Goal: Navigation & Orientation: Find specific page/section

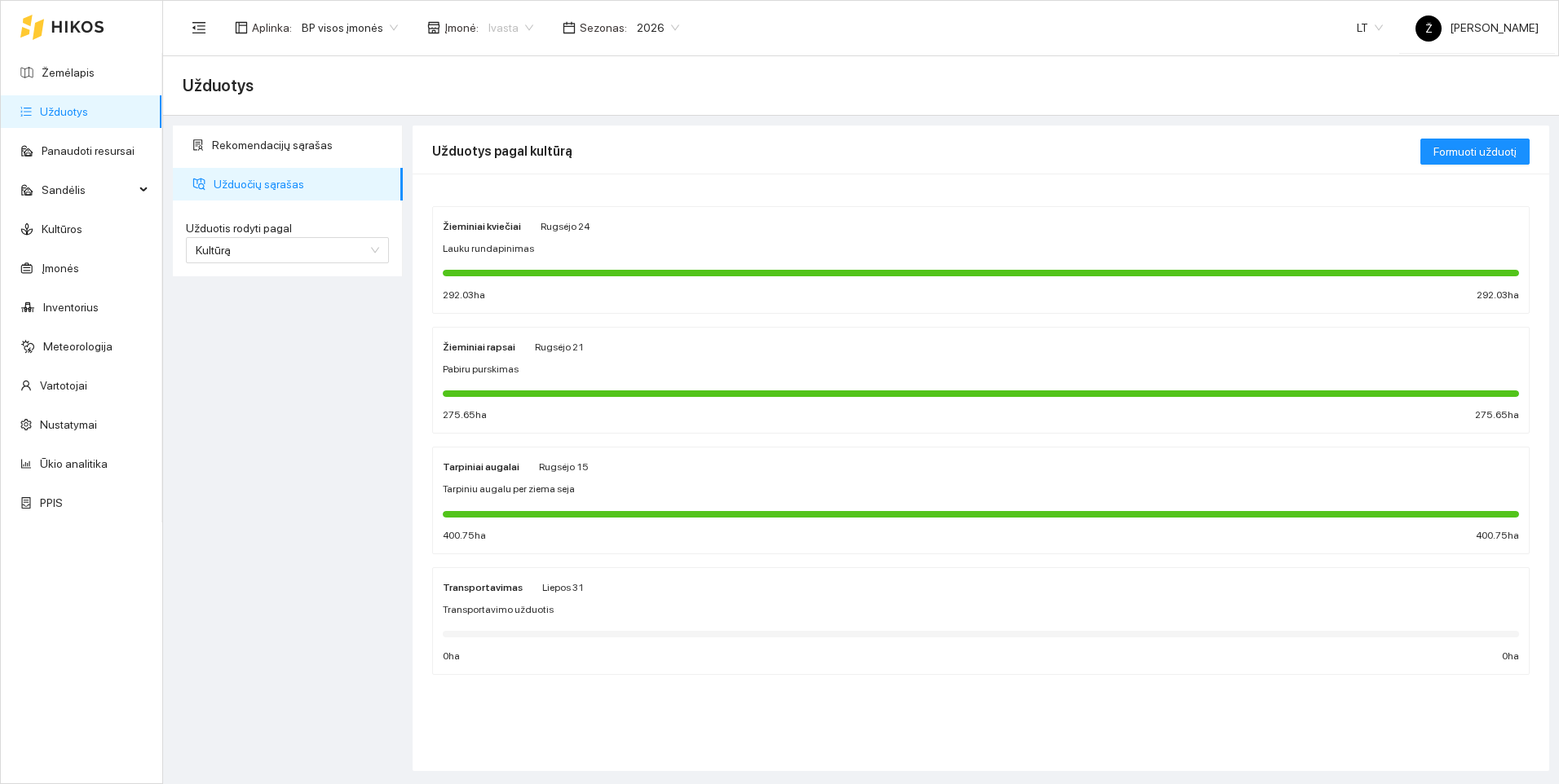
click at [517, 26] on span "Ivasta" at bounding box center [511, 27] width 45 height 25
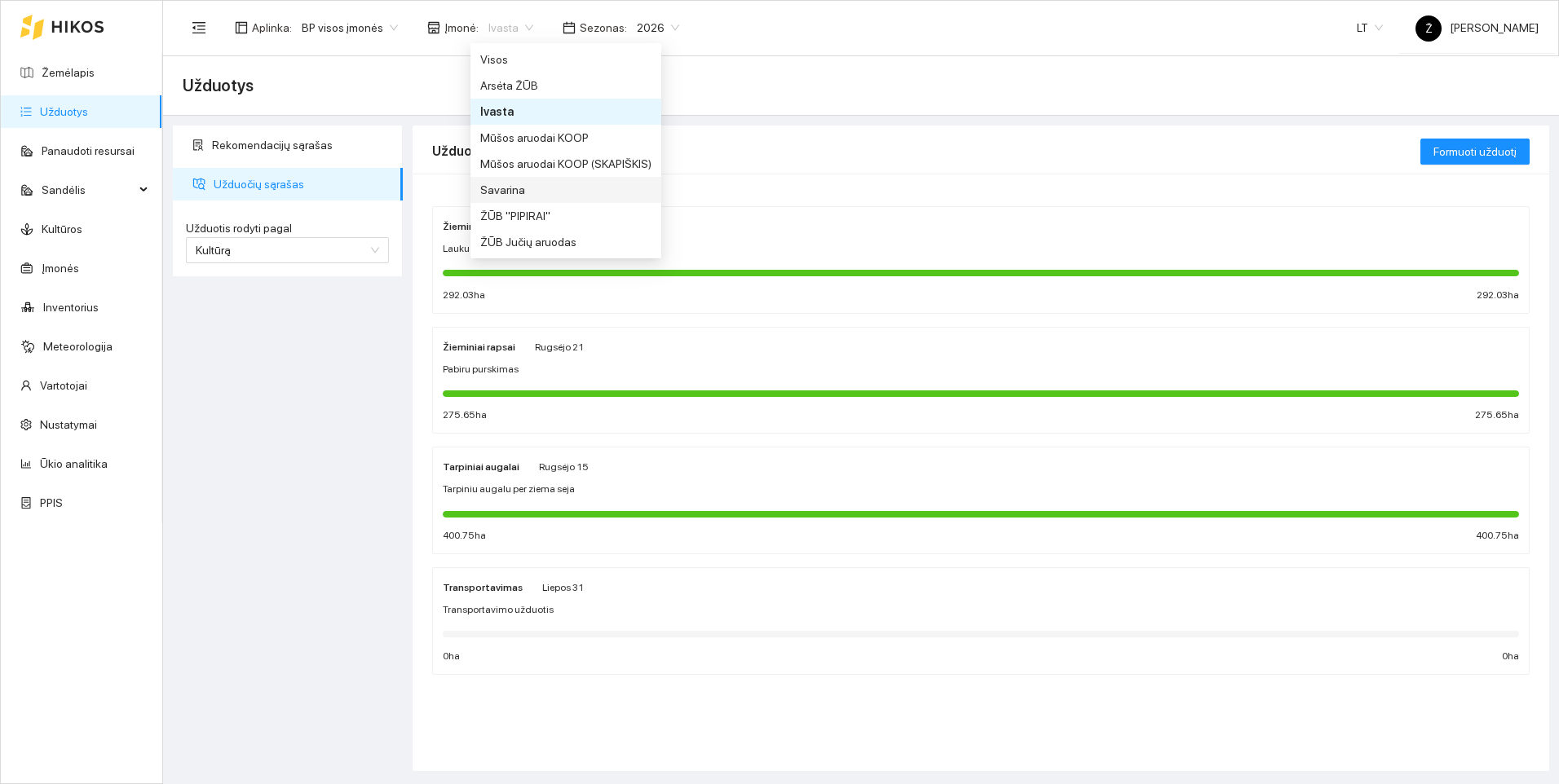
click at [477, 192] on div "Savarina" at bounding box center [565, 189] width 190 height 26
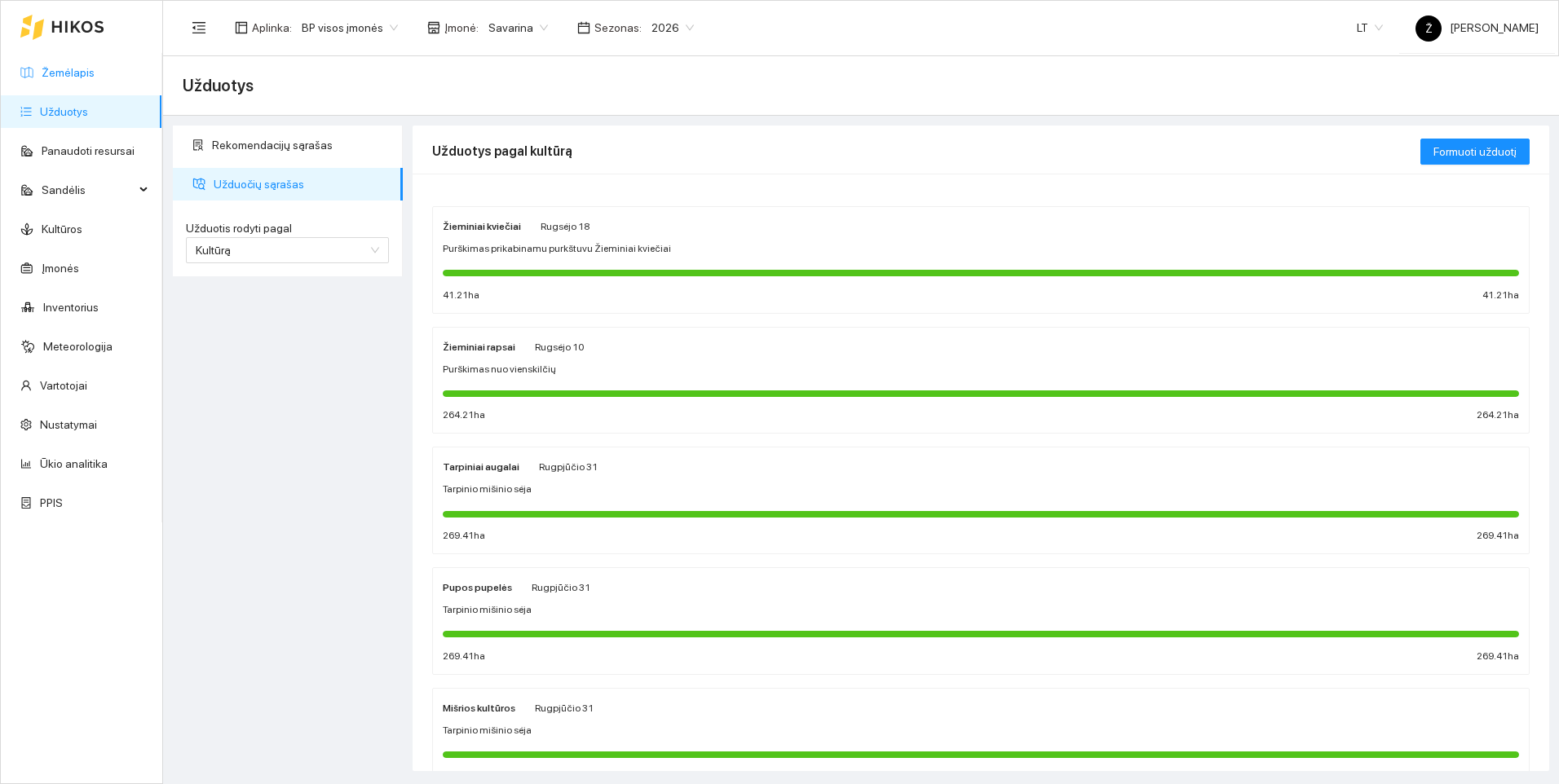
click at [89, 70] on link "Žemėlapis" at bounding box center [68, 72] width 53 height 13
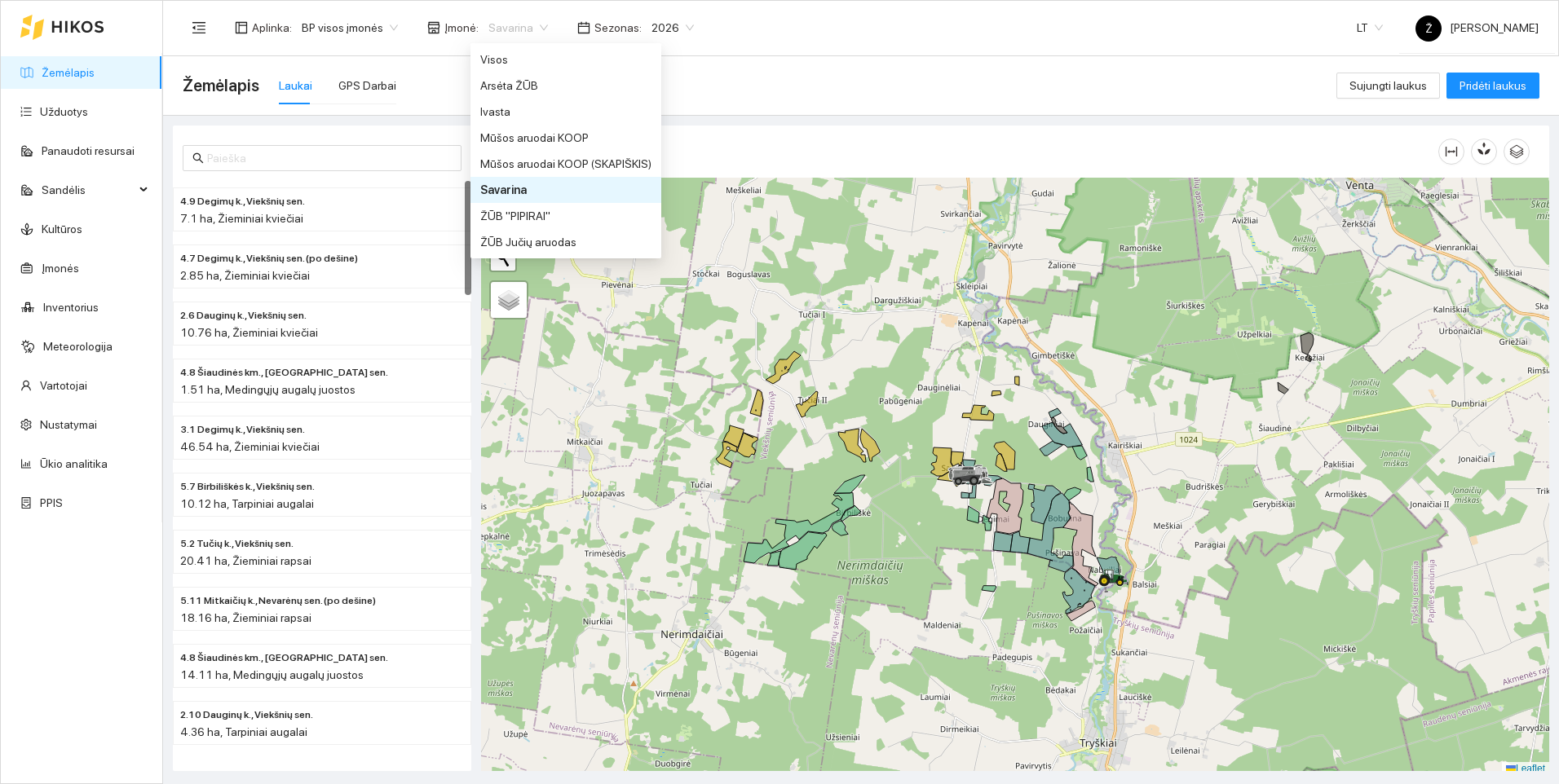
click at [509, 21] on span "Savarina" at bounding box center [517, 27] width 60 height 25
click at [480, 106] on div "Ivasta" at bounding box center [565, 112] width 171 height 18
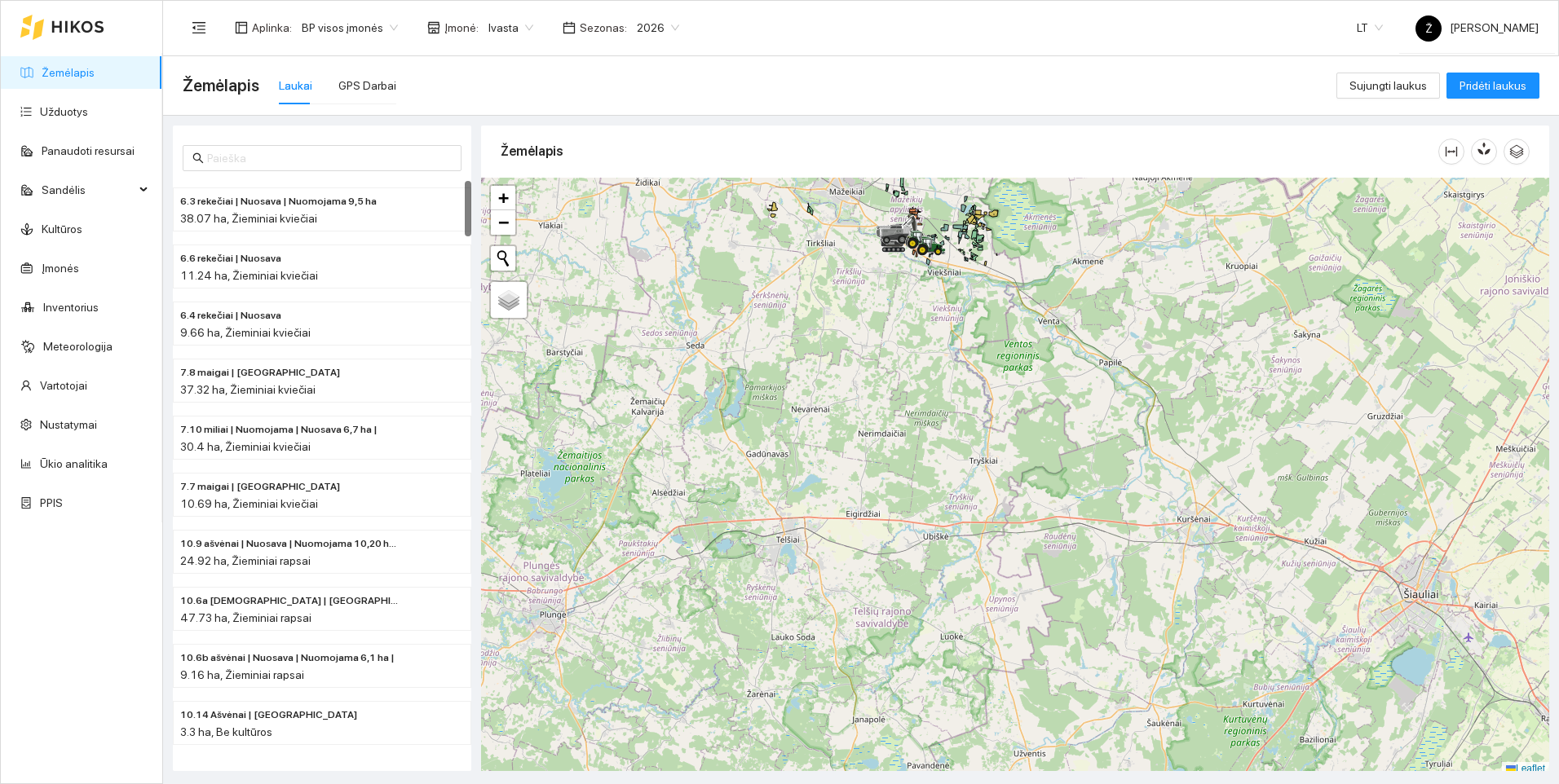
scroll to position [5, 0]
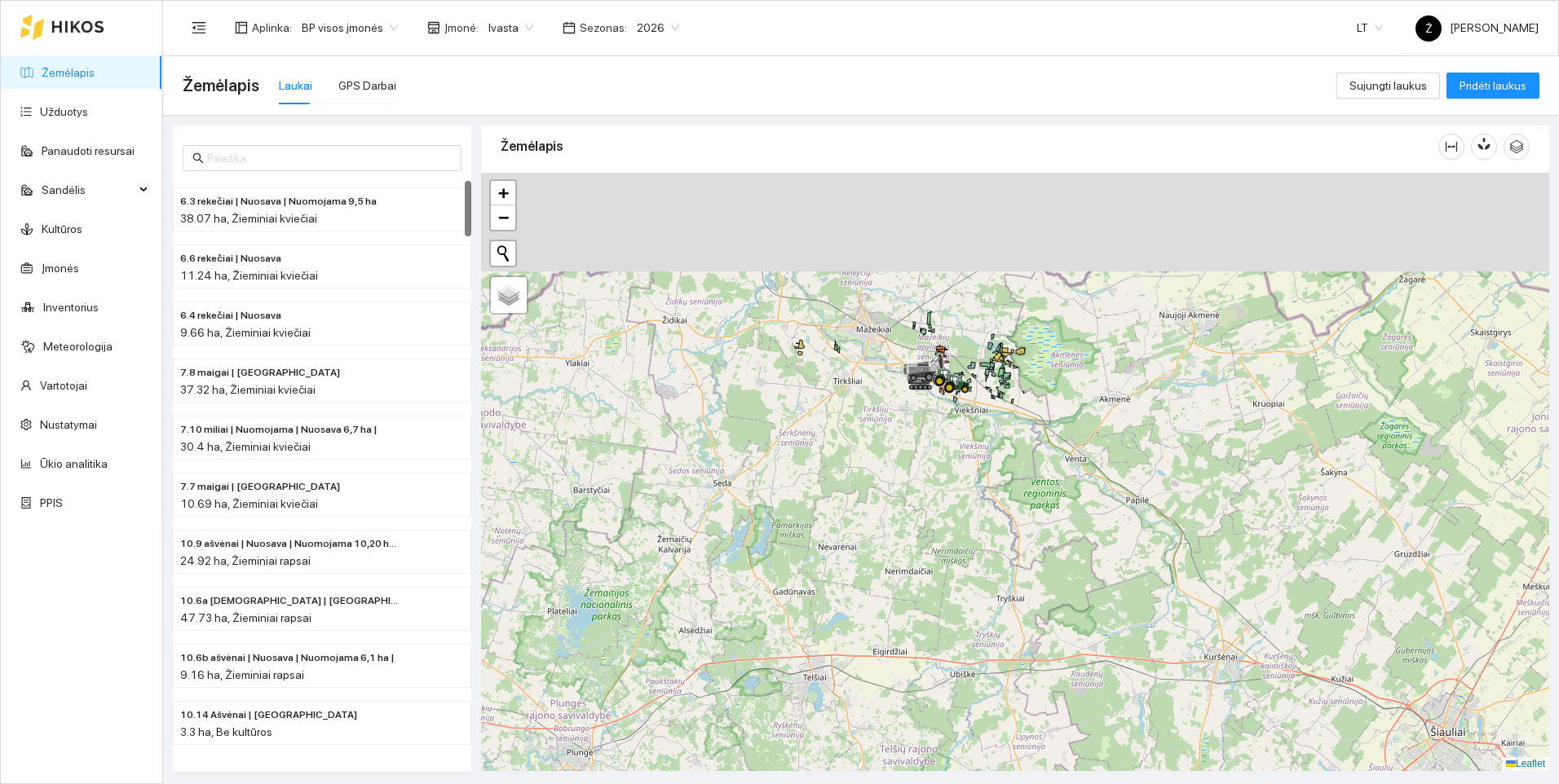
drag, startPoint x: 906, startPoint y: 271, endPoint x: 940, endPoint y: 491, distance: 222.6
click at [940, 491] on div at bounding box center [1015, 472] width 1068 height 599
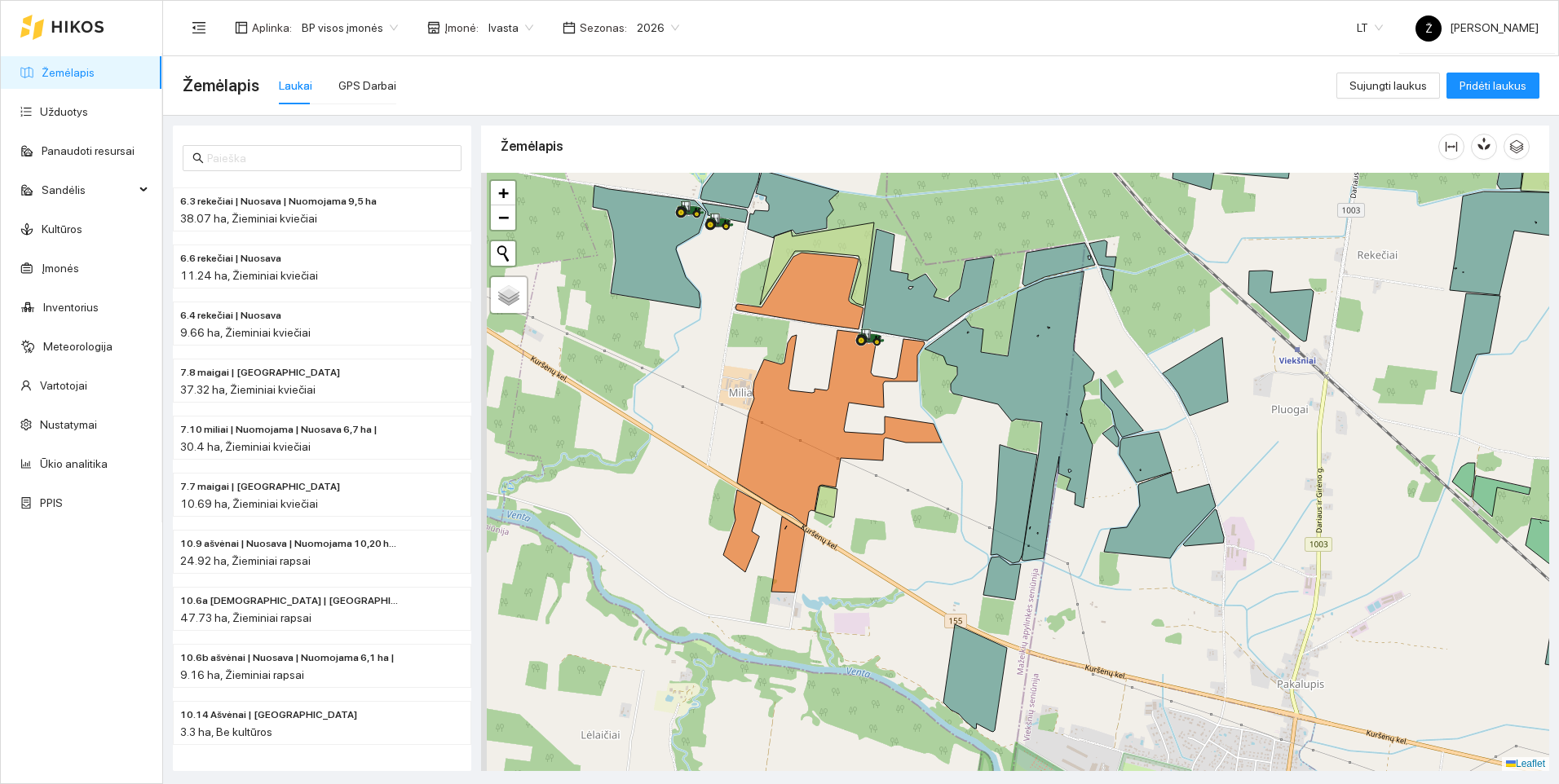
drag, startPoint x: 935, startPoint y: 331, endPoint x: 1011, endPoint y: 511, distance: 195.4
click at [1011, 511] on icon at bounding box center [1009, 416] width 170 height 289
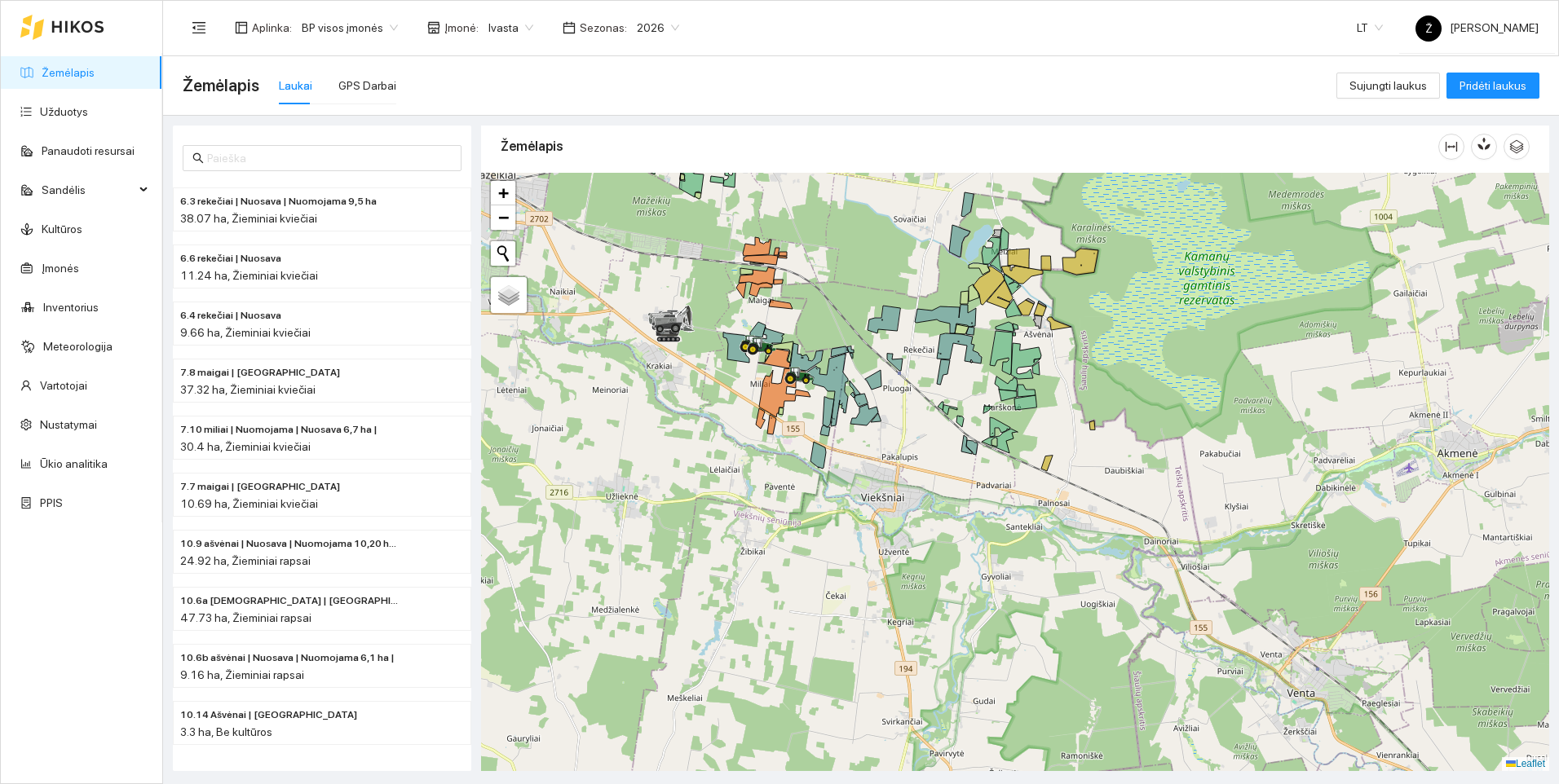
click at [515, 20] on span "Ivasta" at bounding box center [511, 27] width 45 height 25
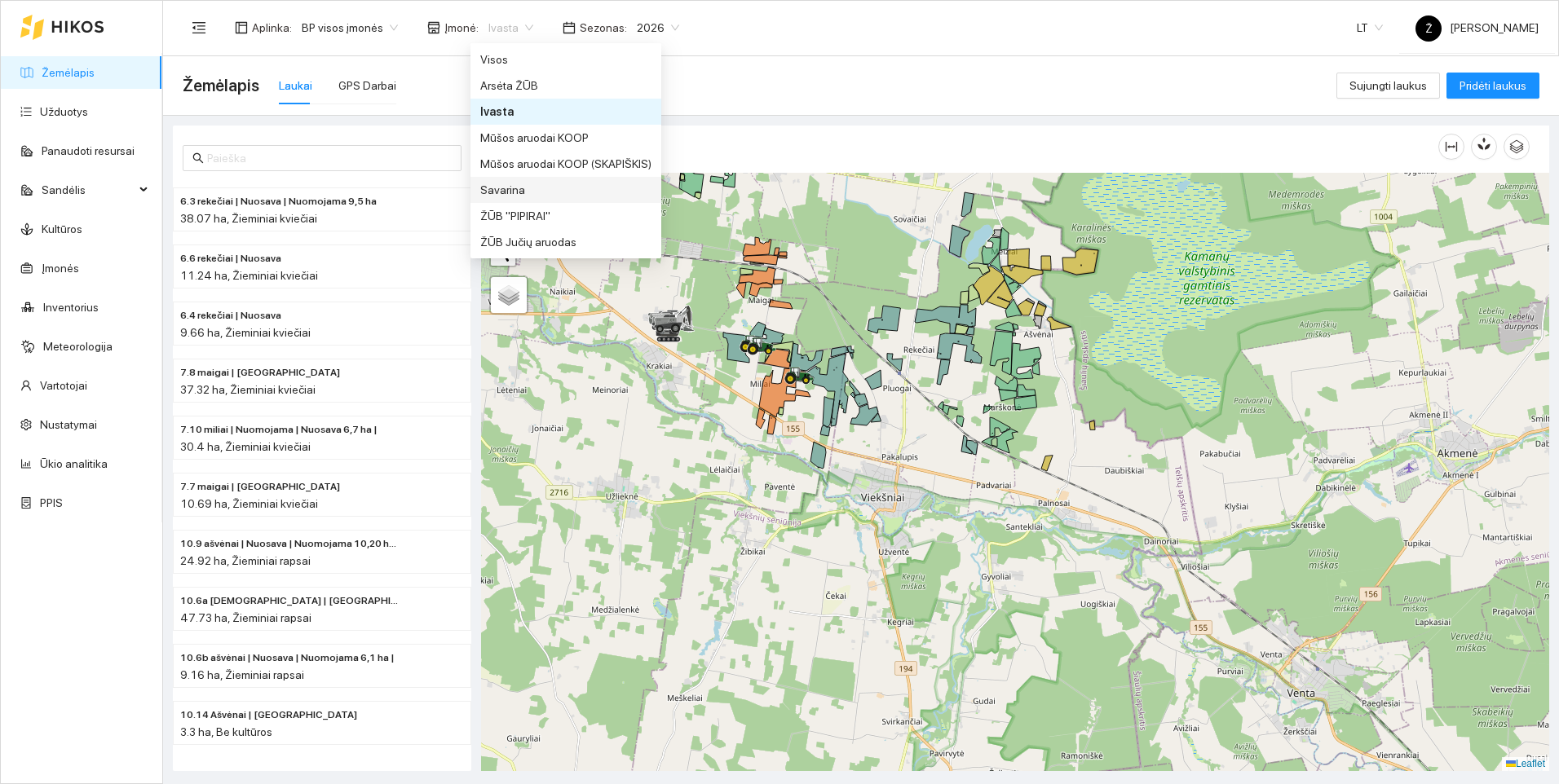
click at [500, 183] on div "Savarina" at bounding box center [565, 189] width 171 height 18
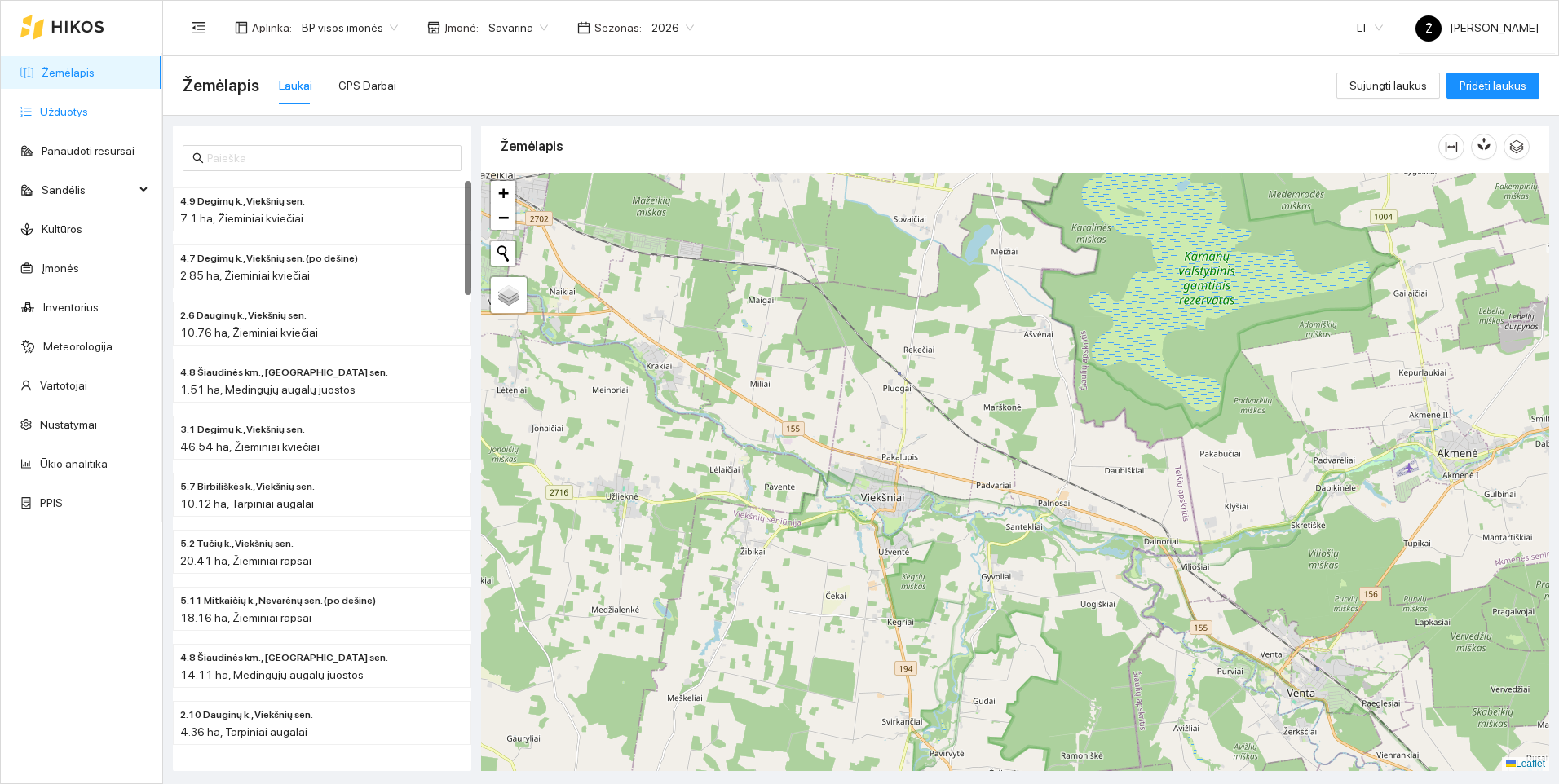
click at [77, 111] on link "Užduotys" at bounding box center [64, 111] width 48 height 13
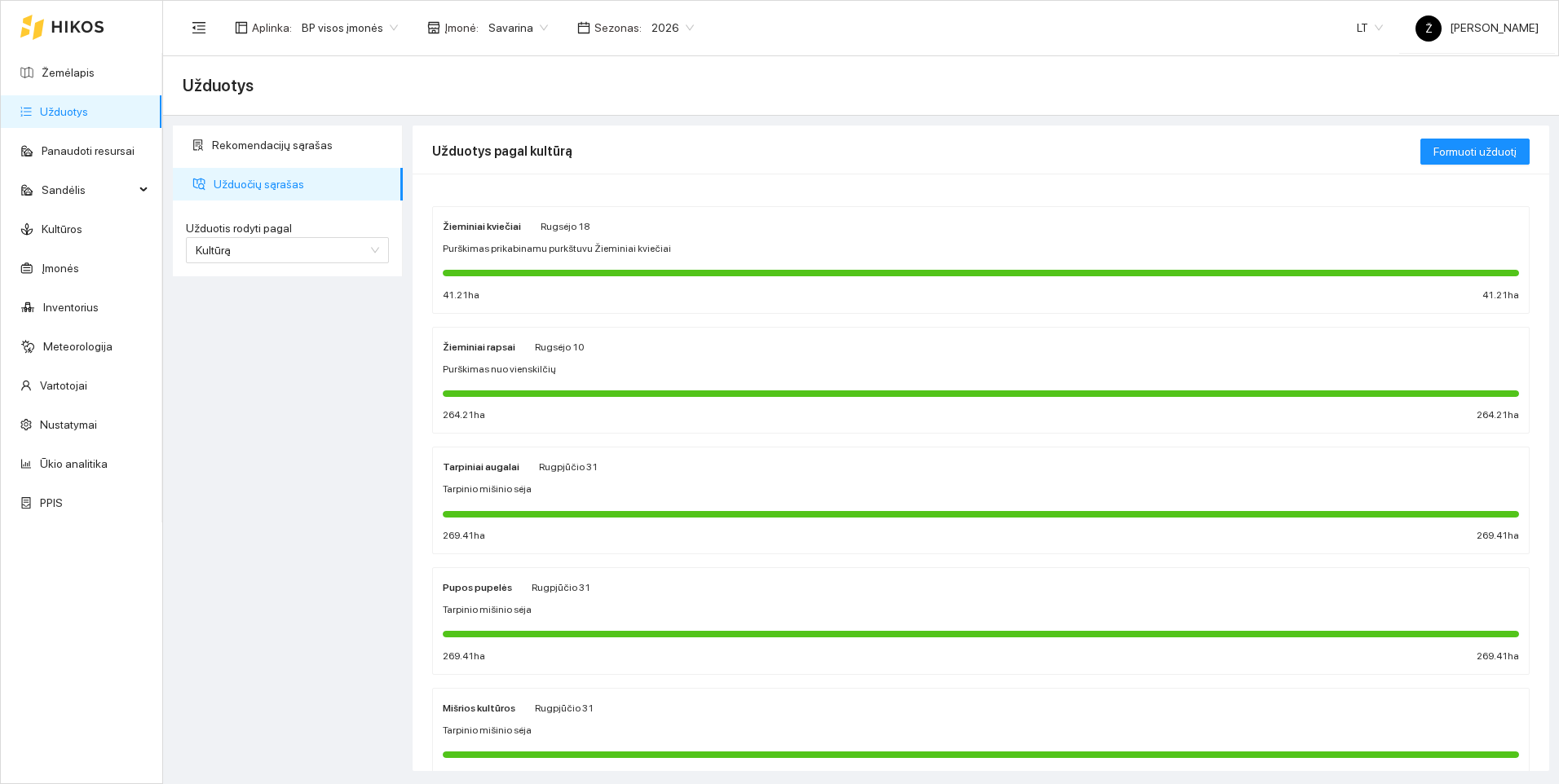
click at [574, 229] on span "Rugsėjo 18" at bounding box center [565, 227] width 49 height 12
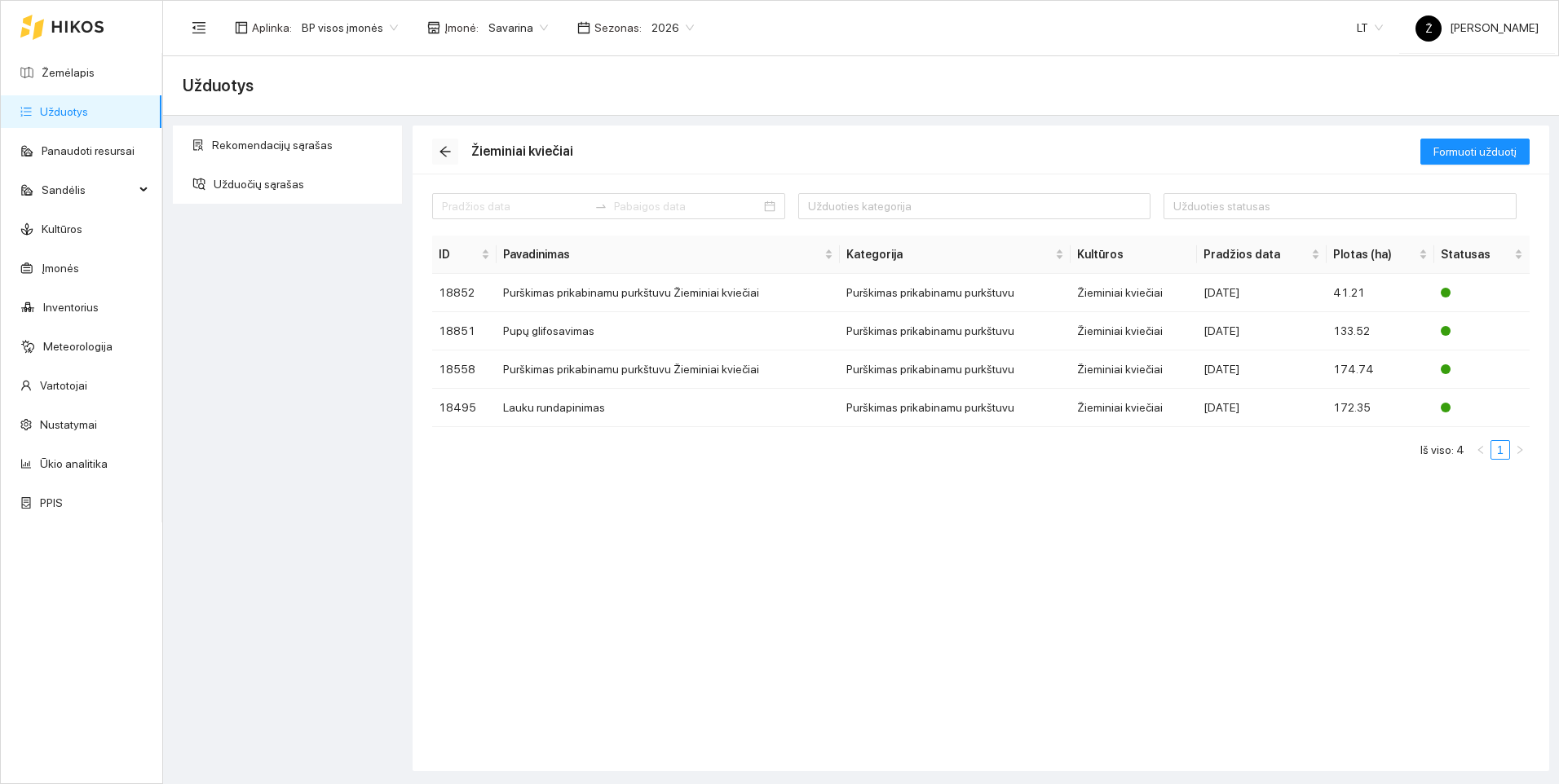
click at [447, 149] on icon "arrow-left" at bounding box center [445, 151] width 13 height 13
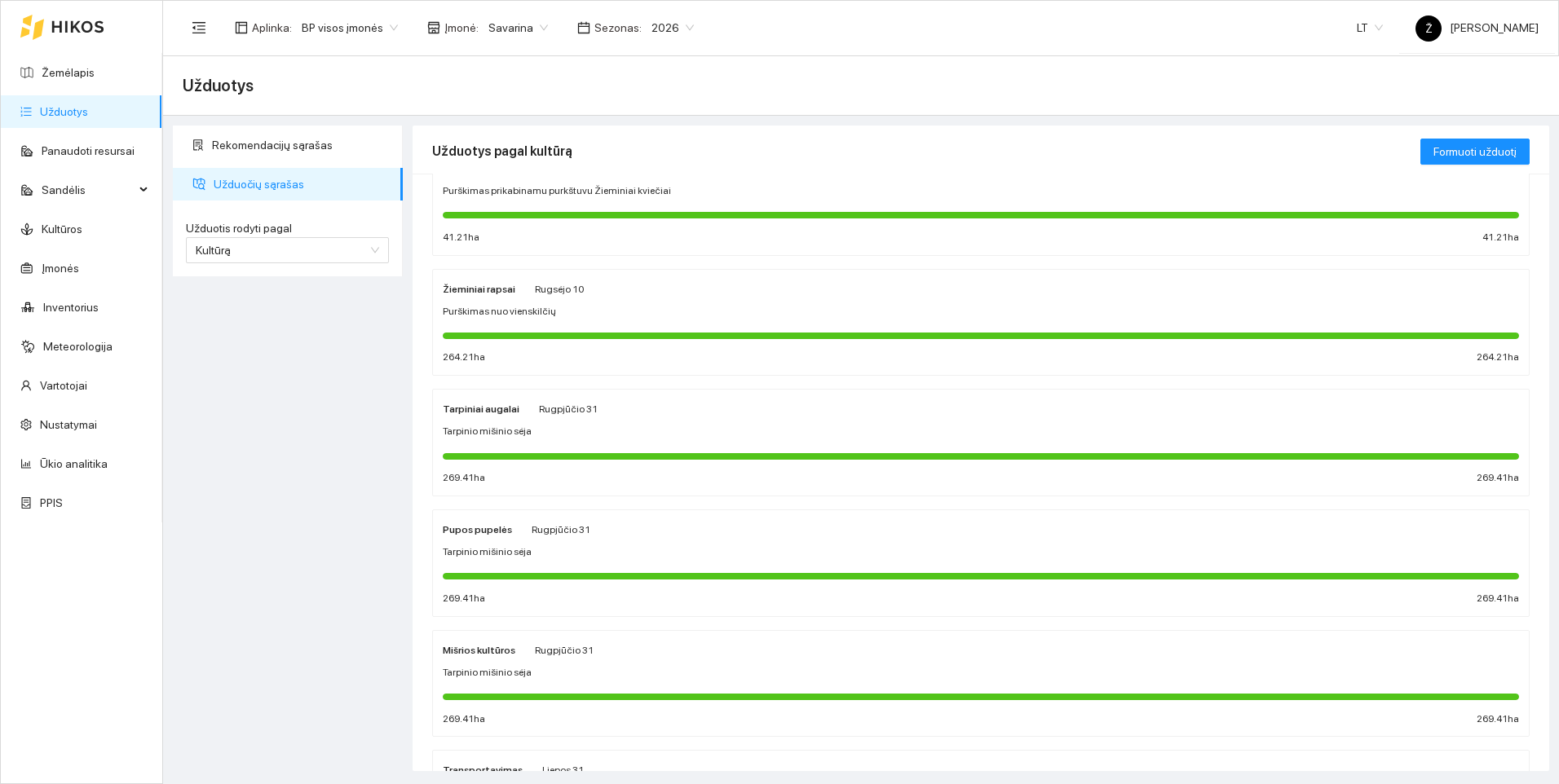
scroll to position [81, 0]
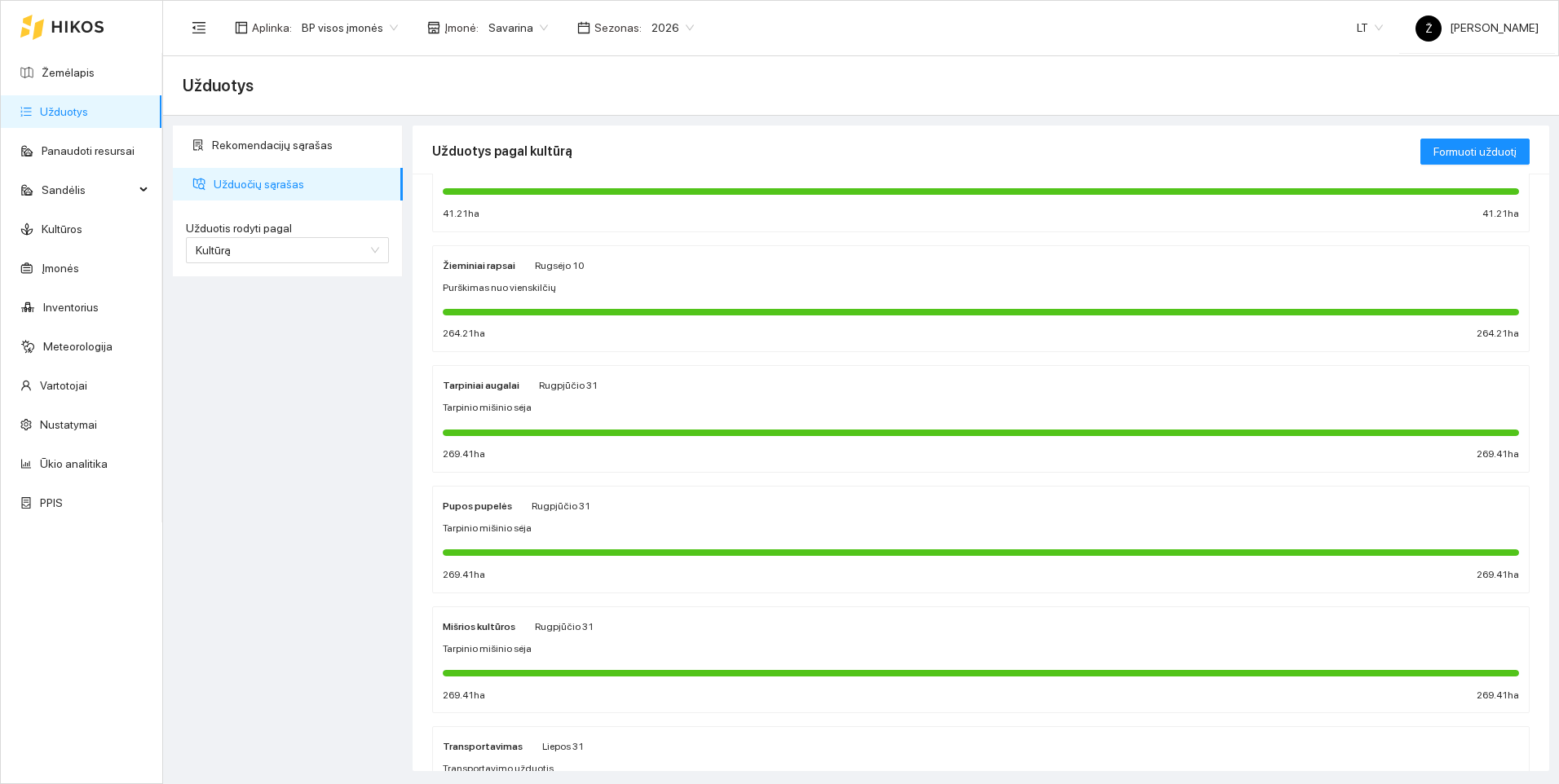
click at [529, 282] on span "Purškimas nuo vienskilčių" at bounding box center [499, 288] width 113 height 16
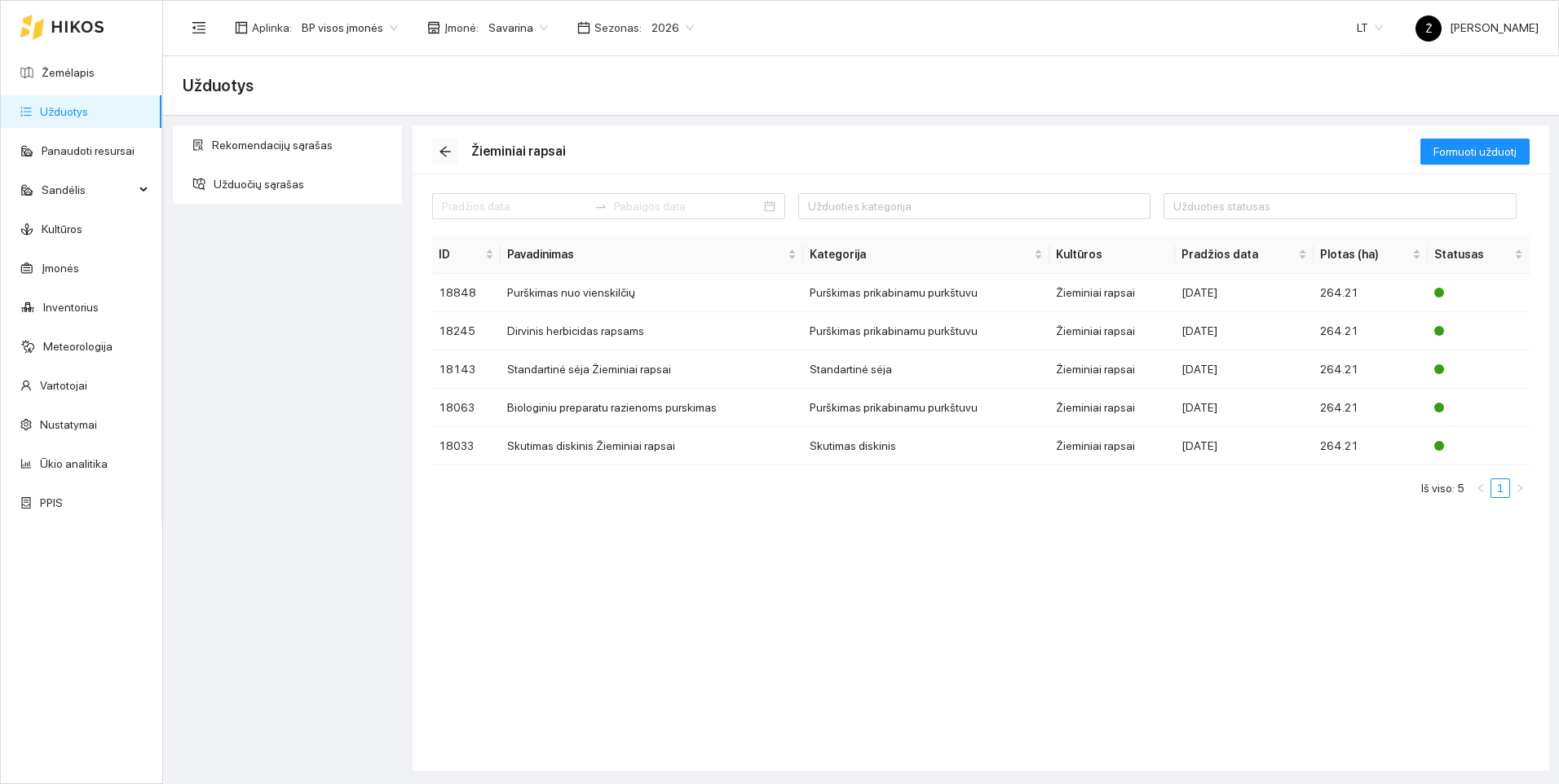
click at [437, 148] on span "arrow-left" at bounding box center [445, 151] width 25 height 13
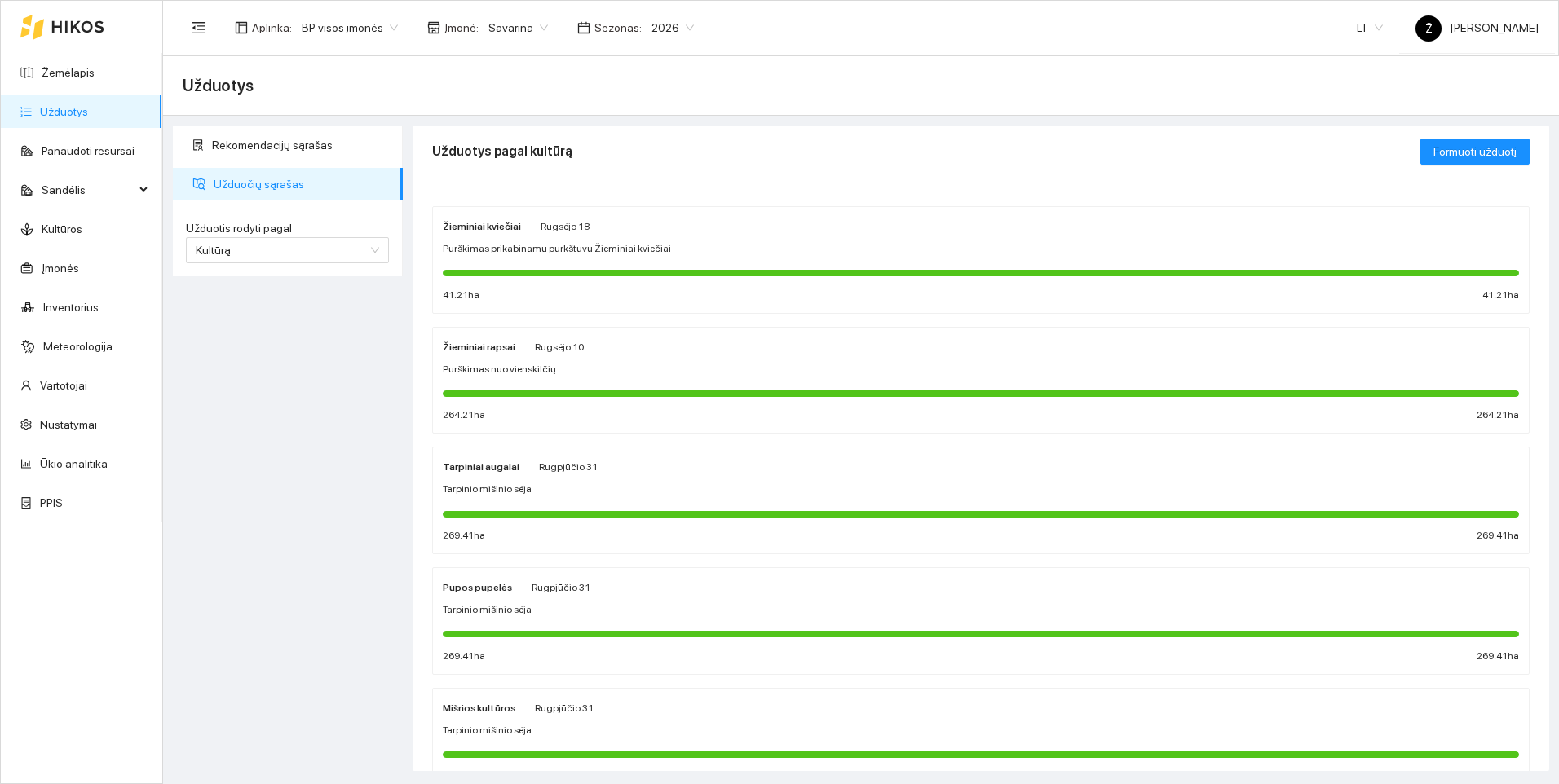
scroll to position [81, 0]
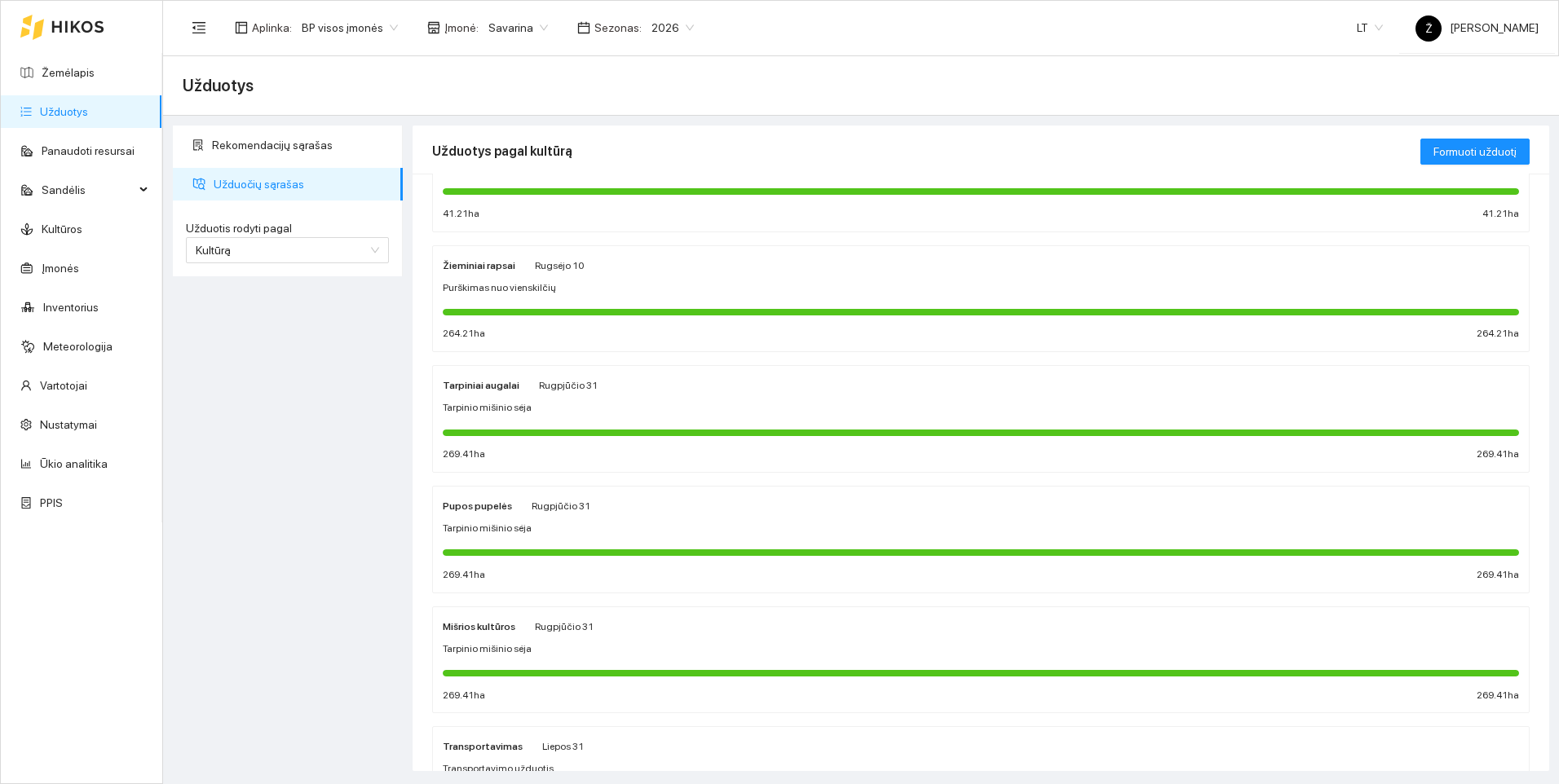
click at [594, 396] on div "Tarpiniai augalai Rugpjūčio 31 Tarpinio mišinio sėja 269.41 ha 269.41 ha" at bounding box center [981, 419] width 1076 height 86
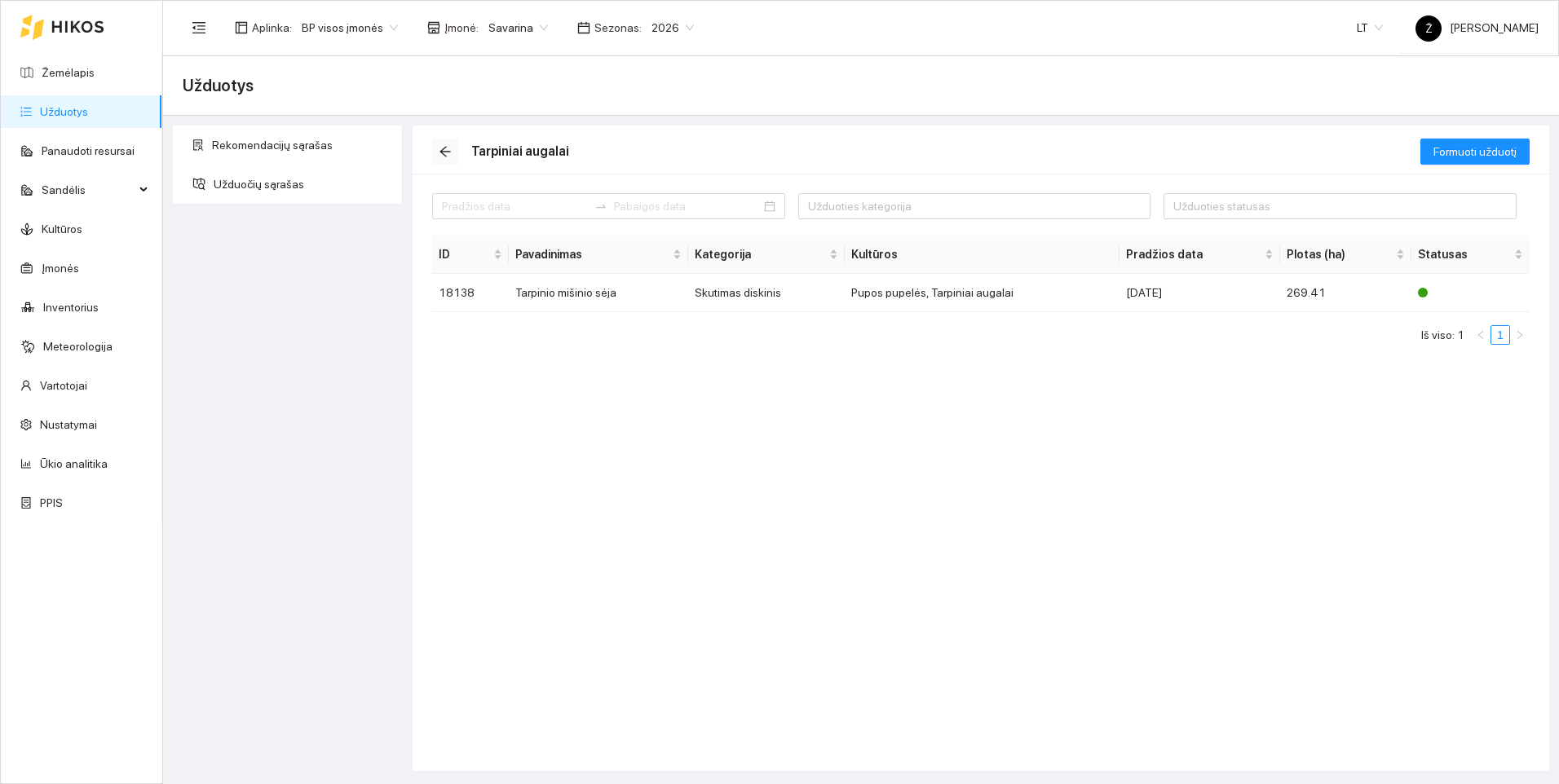
click at [440, 153] on icon "arrow-left" at bounding box center [445, 151] width 13 height 13
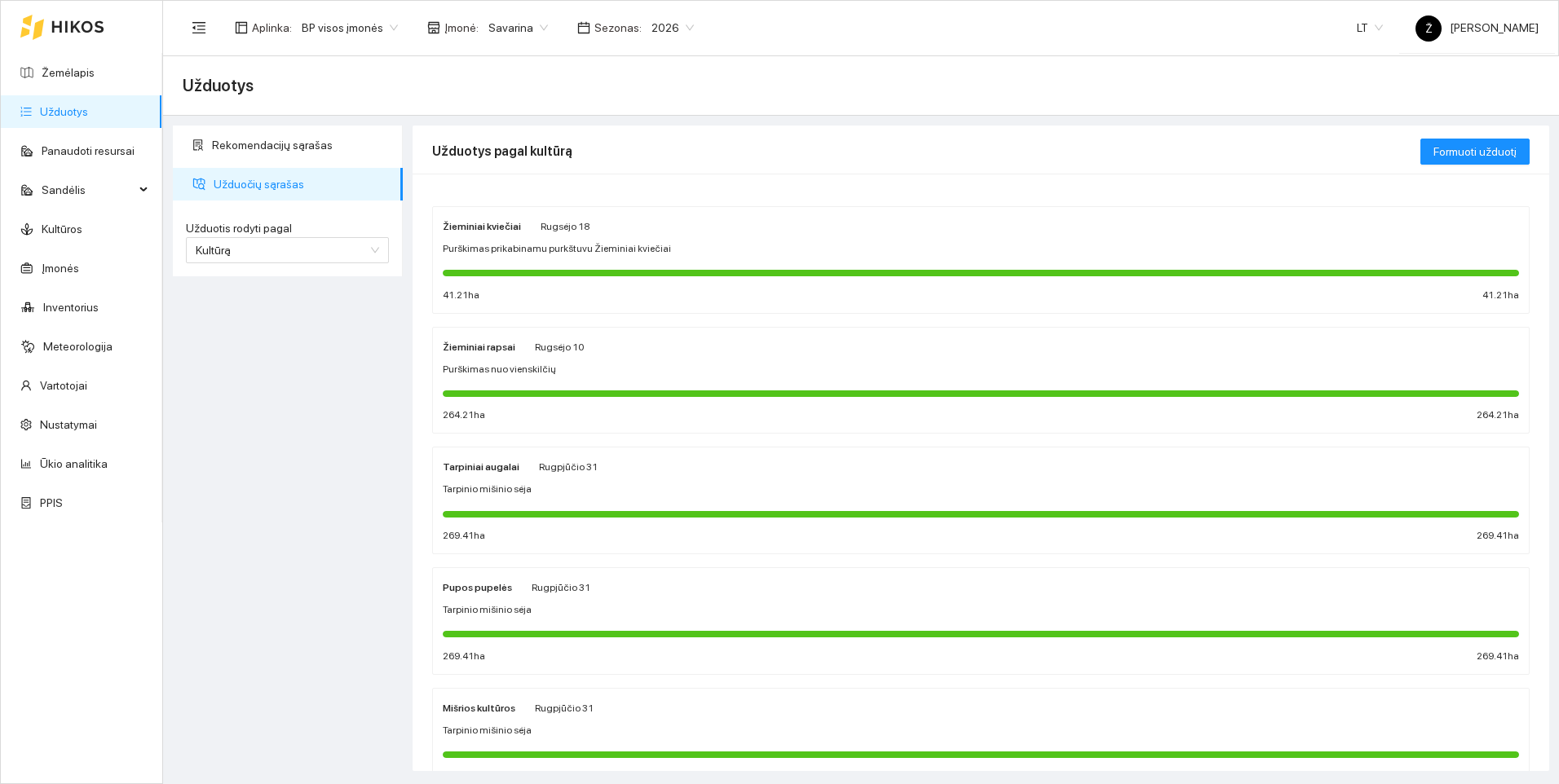
click at [532, 263] on div at bounding box center [981, 272] width 1076 height 18
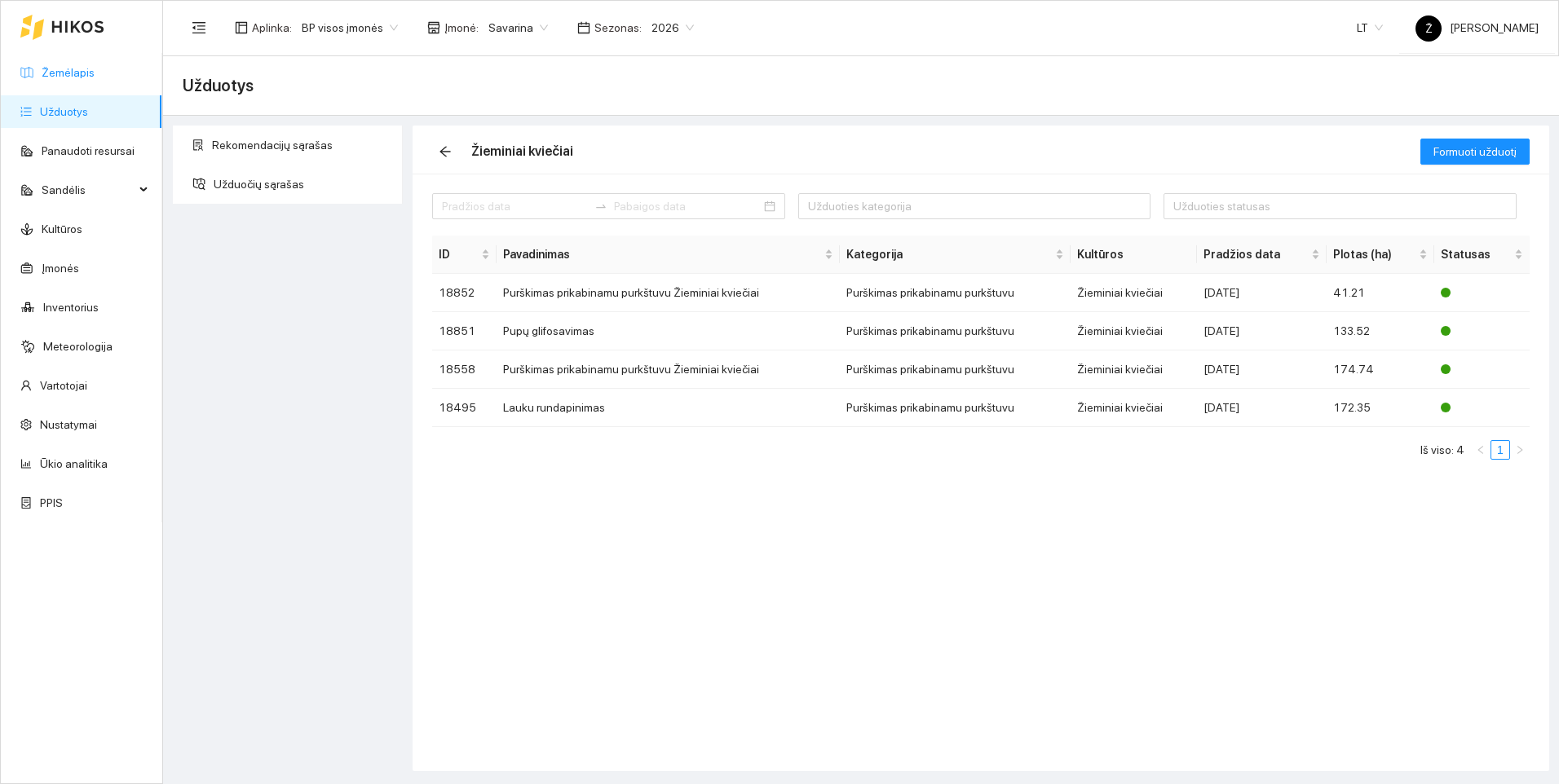
click at [82, 74] on link "Žemėlapis" at bounding box center [68, 72] width 53 height 13
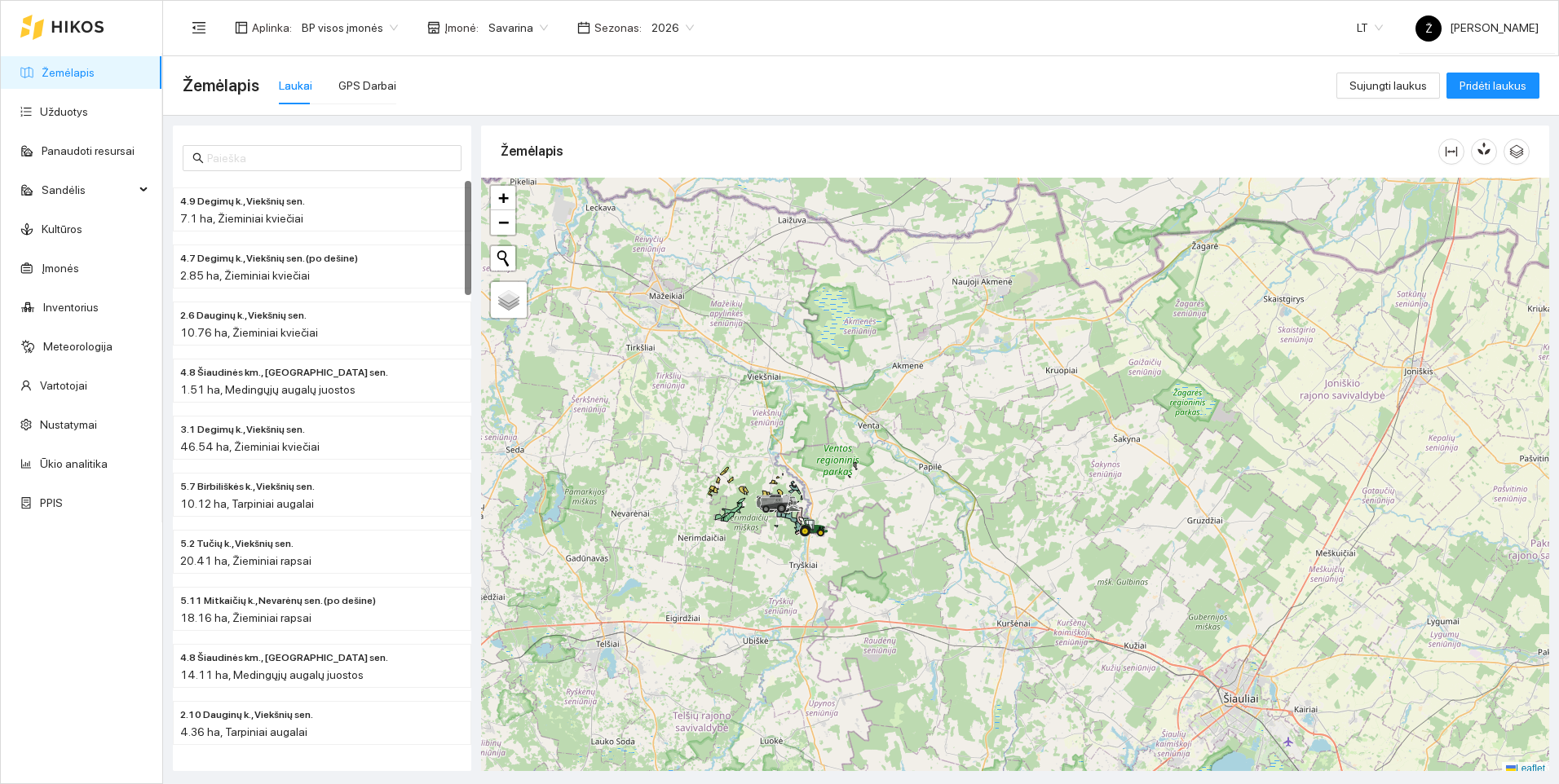
scroll to position [5, 0]
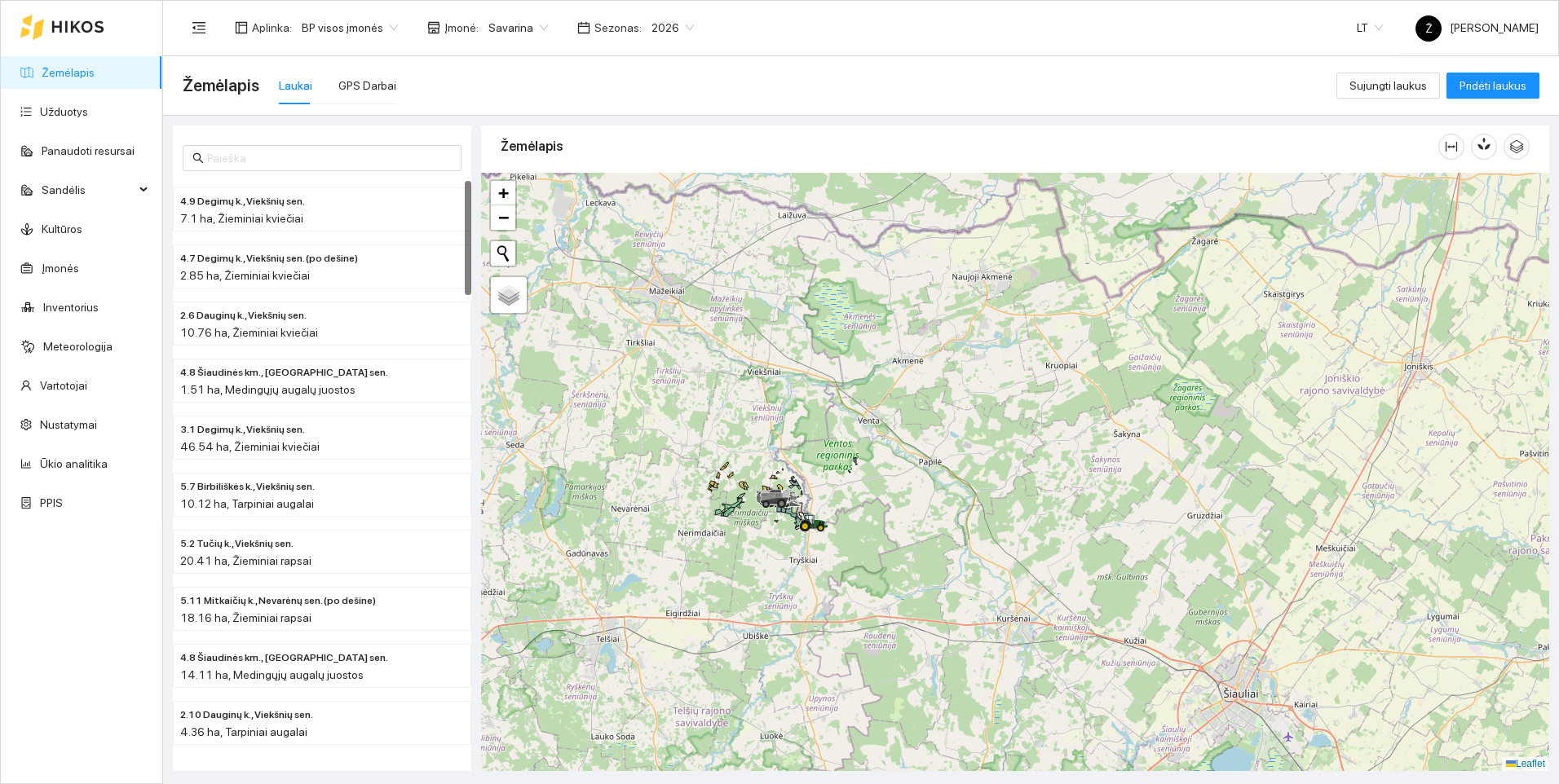
click at [855, 530] on div at bounding box center [1015, 472] width 1068 height 599
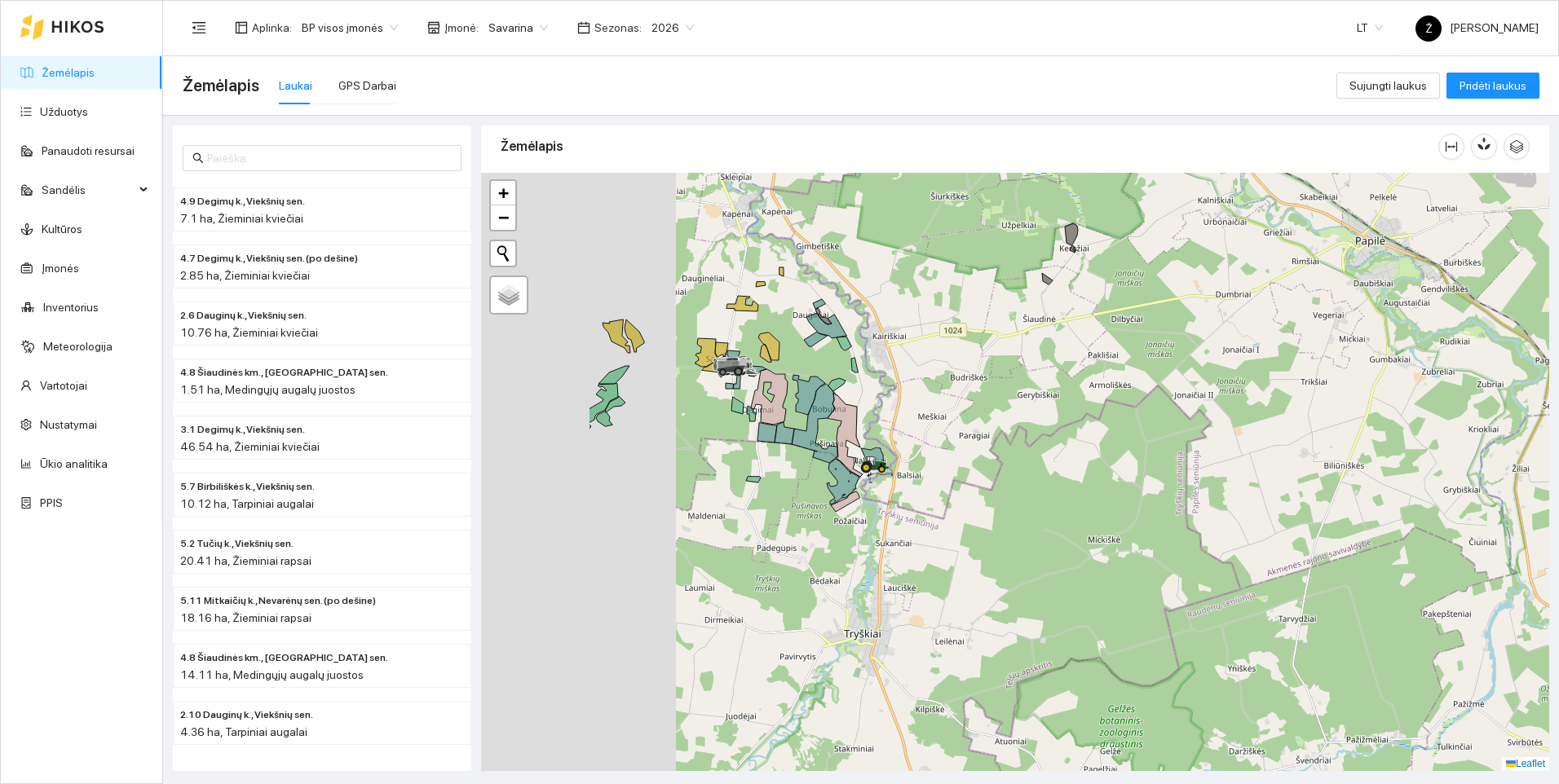
drag, startPoint x: 812, startPoint y: 406, endPoint x: 1027, endPoint y: 384, distance: 216.1
click at [1027, 384] on div at bounding box center [1015, 472] width 1068 height 599
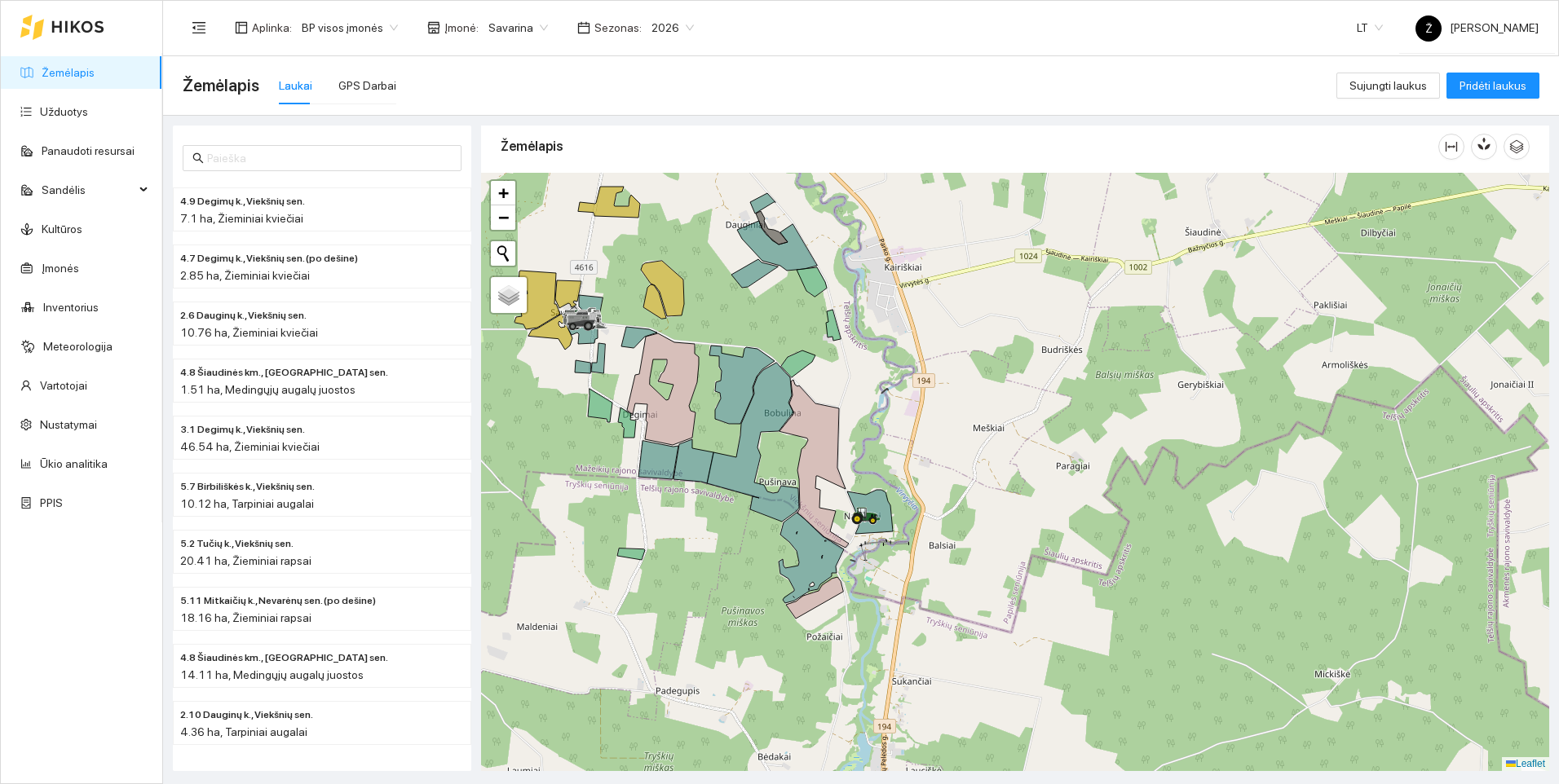
drag, startPoint x: 865, startPoint y: 393, endPoint x: 1073, endPoint y: 325, distance: 218.8
click at [1073, 325] on div at bounding box center [1015, 472] width 1068 height 599
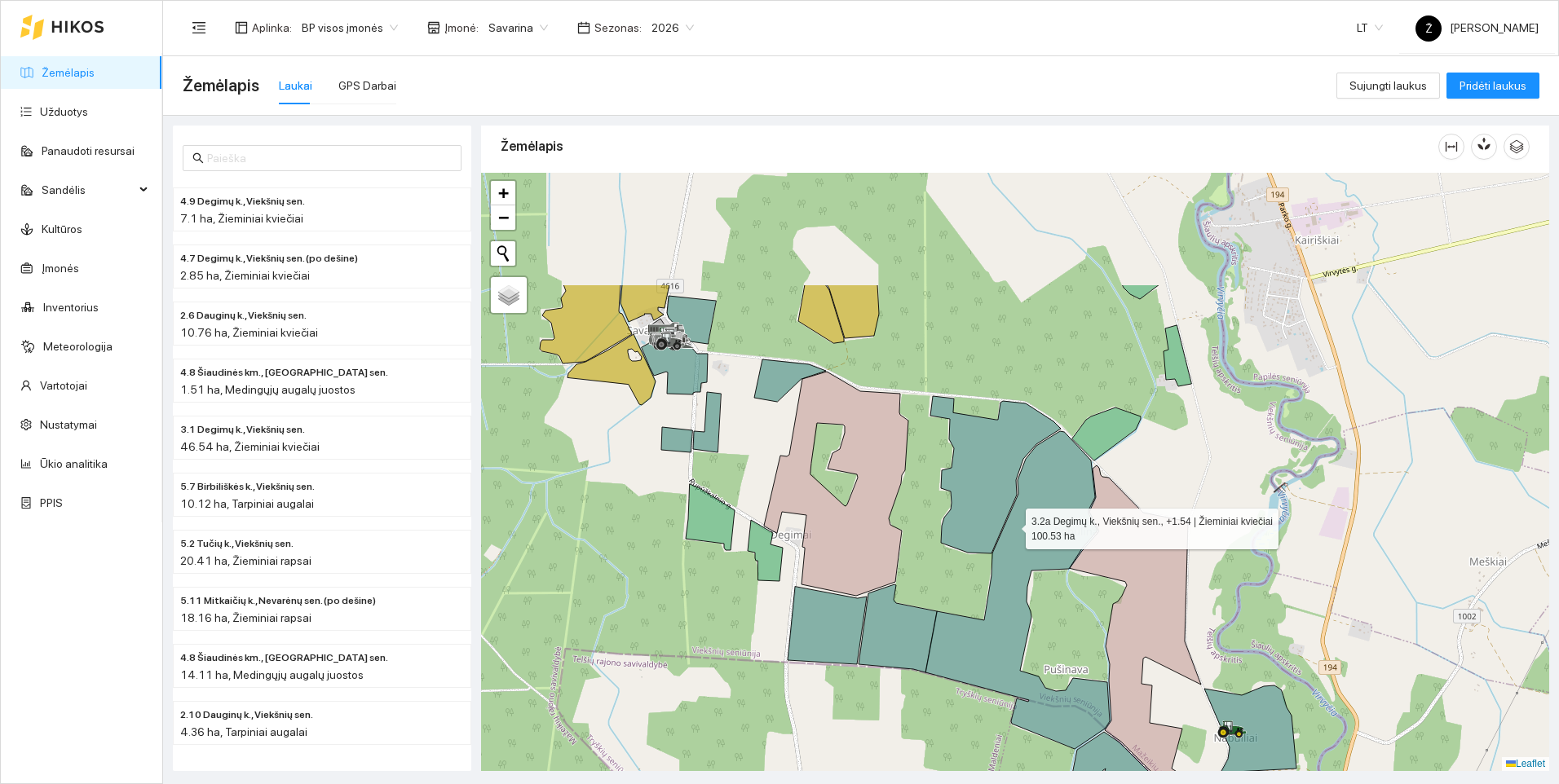
drag, startPoint x: 874, startPoint y: 371, endPoint x: 1012, endPoint y: 528, distance: 209.0
click at [1012, 528] on icon at bounding box center [1017, 590] width 185 height 318
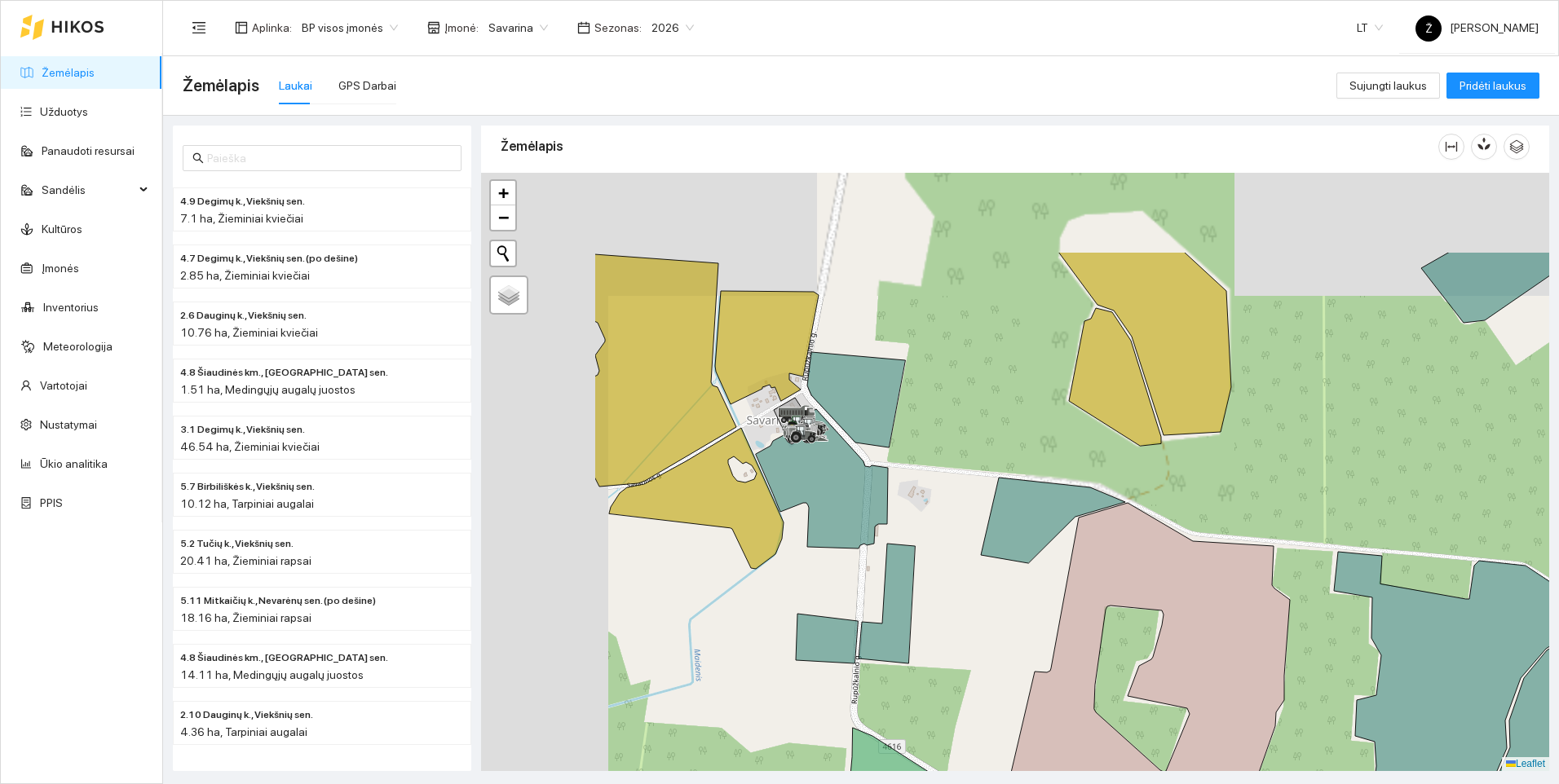
drag, startPoint x: 702, startPoint y: 351, endPoint x: 993, endPoint y: 526, distance: 339.6
click at [993, 526] on div at bounding box center [1015, 472] width 1068 height 599
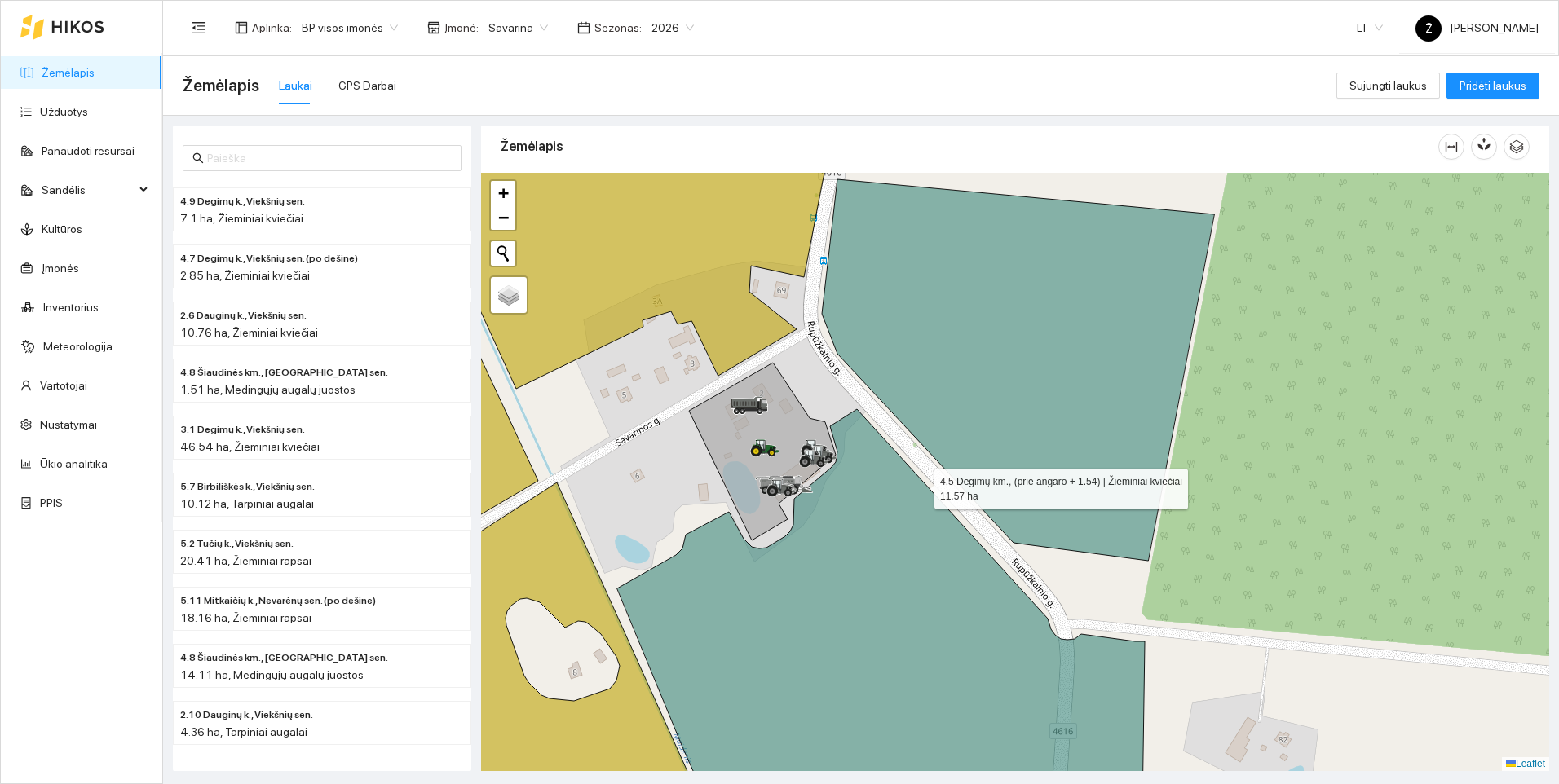
drag, startPoint x: 868, startPoint y: 455, endPoint x: 953, endPoint y: 497, distance: 94.8
click at [956, 502] on icon at bounding box center [881, 649] width 527 height 479
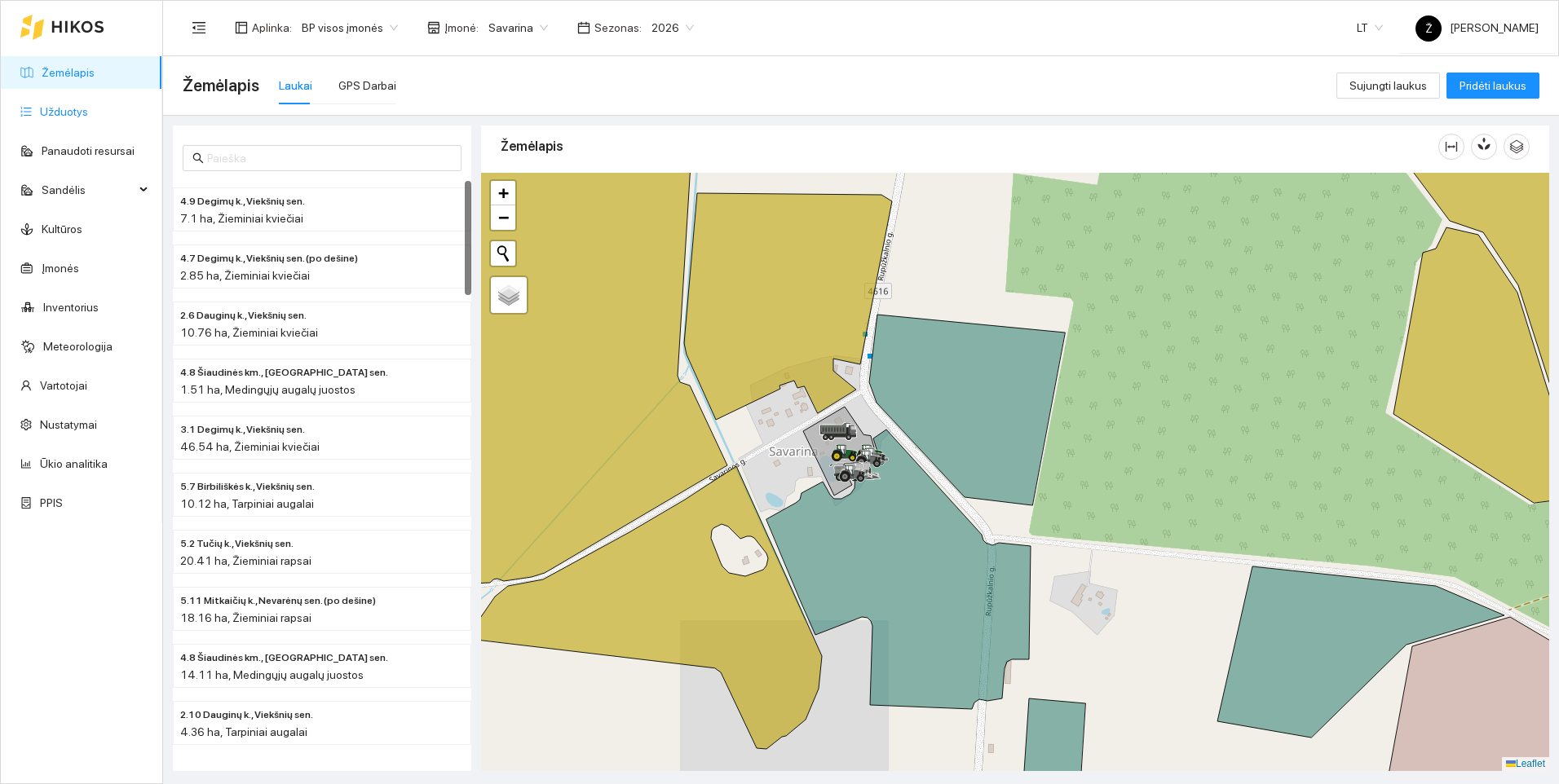
click at [84, 105] on link "Užduotys" at bounding box center [64, 111] width 48 height 13
